Goal: Task Accomplishment & Management: Manage account settings

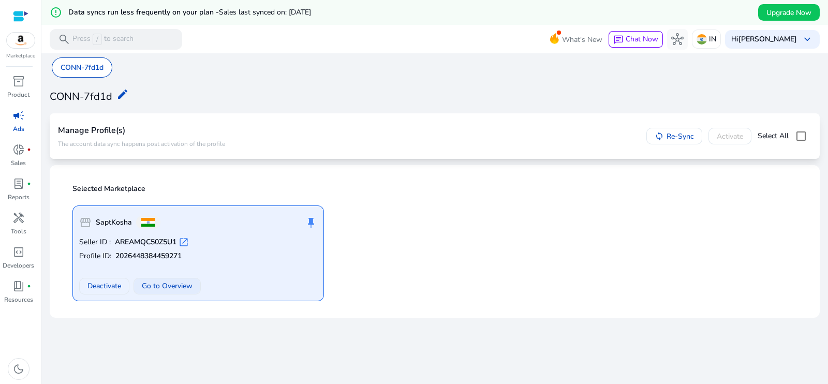
click at [167, 282] on span "Go to Overview" at bounding box center [167, 285] width 51 height 11
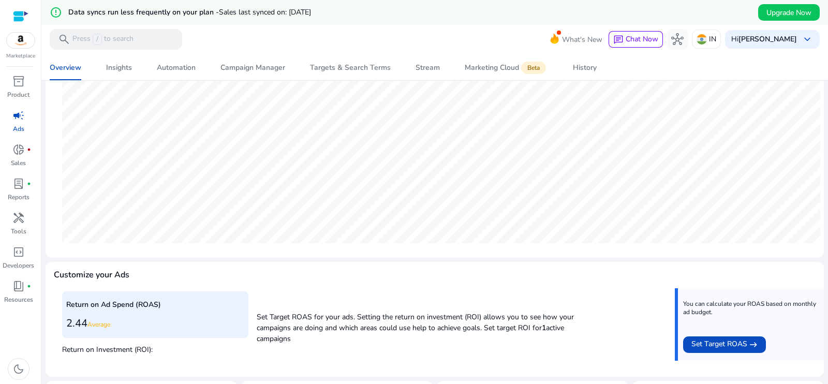
scroll to position [244, 0]
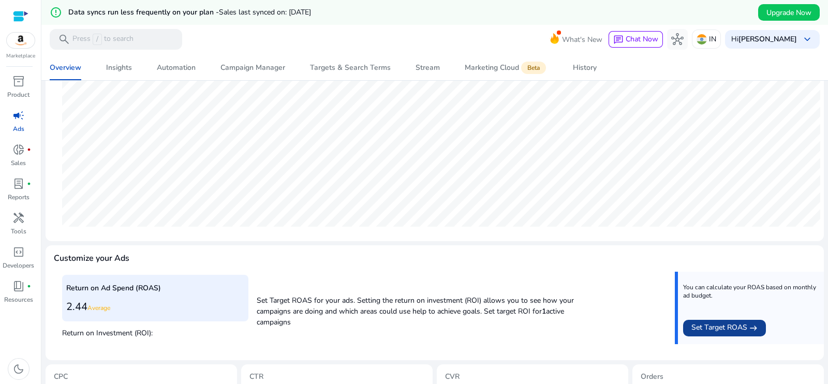
click at [711, 324] on span "Set Target ROAS" at bounding box center [719, 328] width 56 height 12
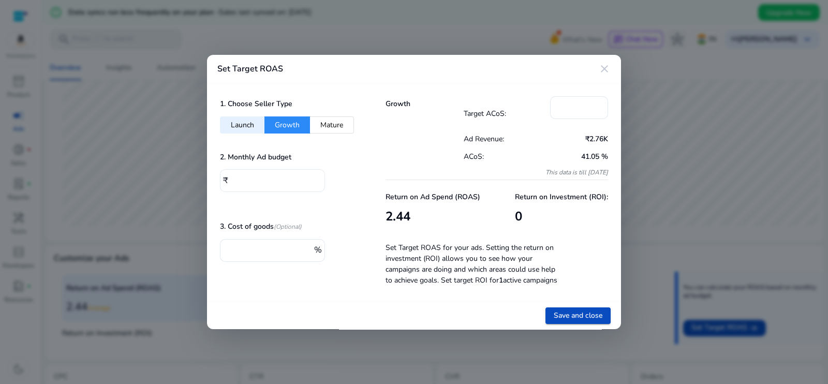
click at [261, 179] on input "*" at bounding box center [273, 179] width 85 height 11
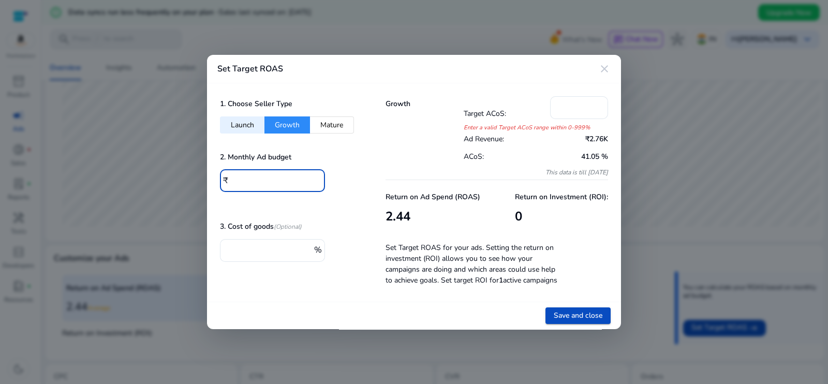
type input "*"
type input "**"
click at [268, 254] on div "*" at bounding box center [269, 250] width 83 height 23
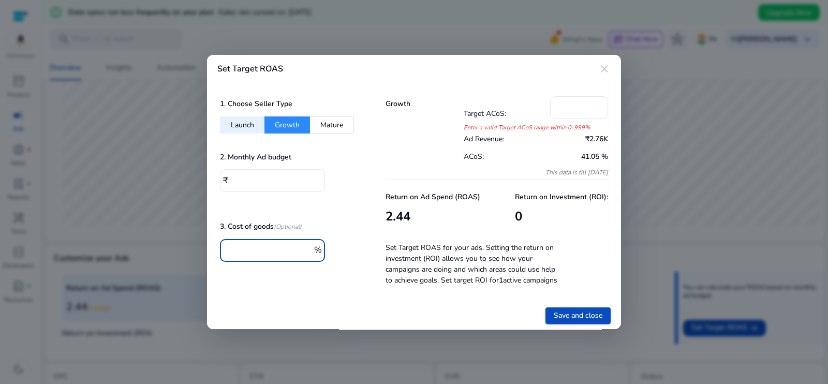
click at [269, 249] on input "*" at bounding box center [269, 249] width 83 height 11
type input "*"
type input "**"
click at [588, 310] on span "Save and close" at bounding box center [577, 315] width 49 height 11
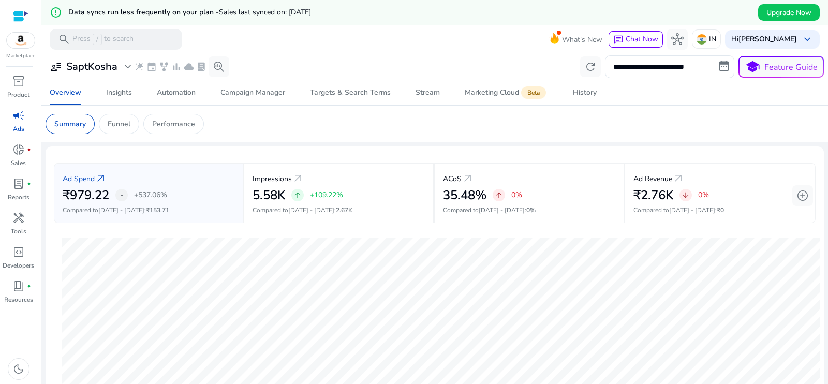
scroll to position [364, 0]
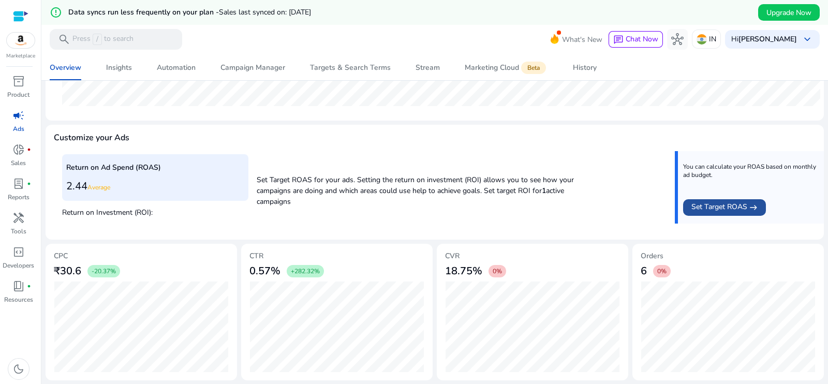
click at [708, 205] on span "Set Target ROAS" at bounding box center [719, 207] width 56 height 12
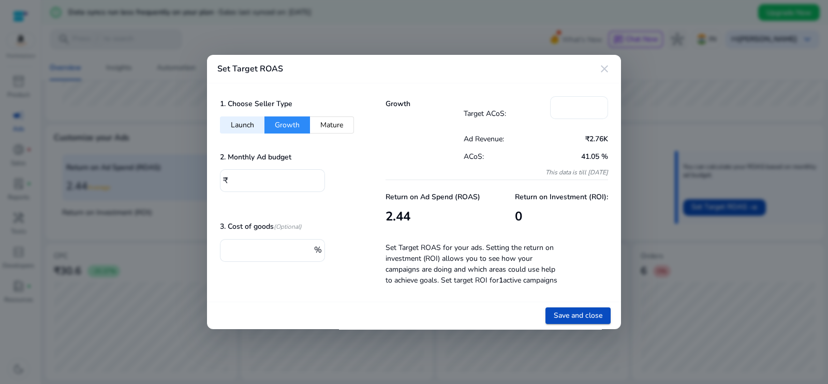
click at [579, 107] on input "*" at bounding box center [578, 106] width 41 height 11
drag, startPoint x: 503, startPoint y: 114, endPoint x: 517, endPoint y: 119, distance: 15.6
click at [499, 114] on div "Target ACoS: *" at bounding box center [535, 113] width 145 height 34
click at [602, 70] on mat-icon "close" at bounding box center [604, 69] width 12 height 12
